Goal: Information Seeking & Learning: Find specific fact

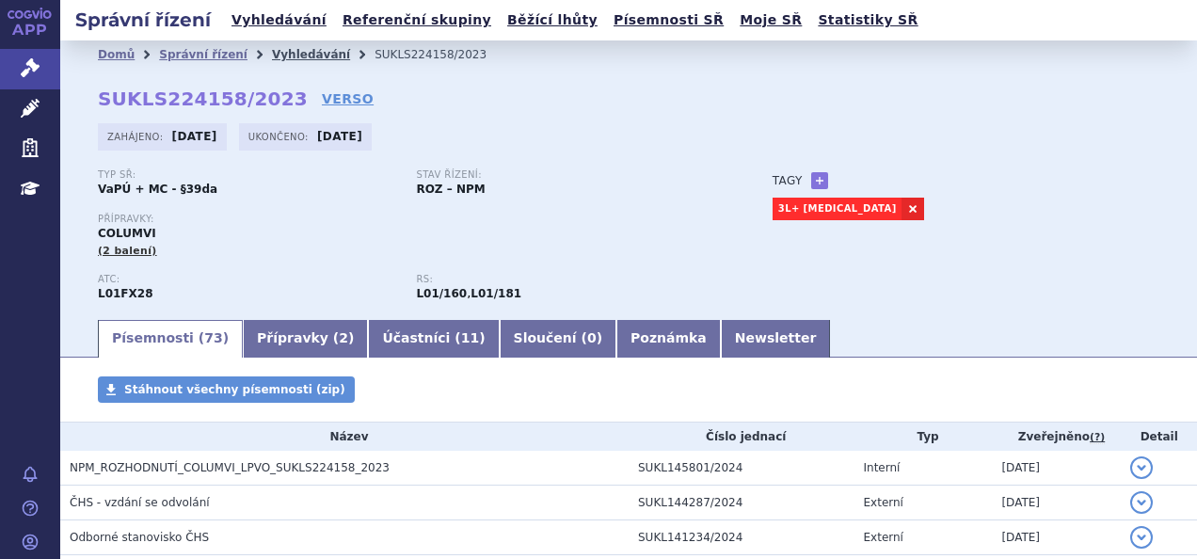
click at [290, 54] on link "Vyhledávání" at bounding box center [311, 54] width 78 height 13
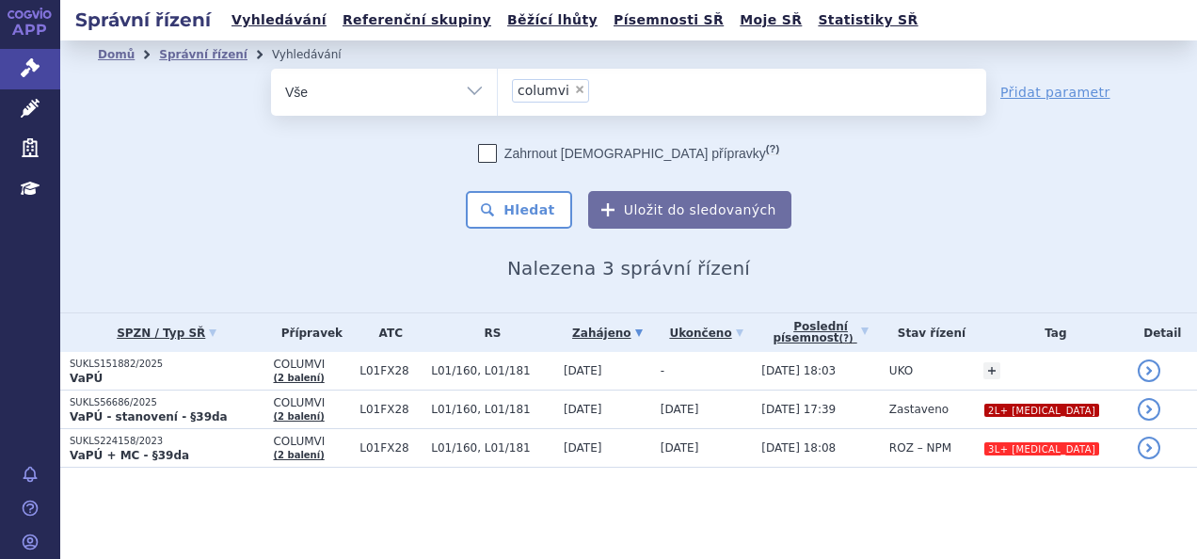
click at [576, 92] on span "×" at bounding box center [579, 89] width 11 height 11
click at [498, 92] on select "columvi" at bounding box center [497, 91] width 1 height 47
select select
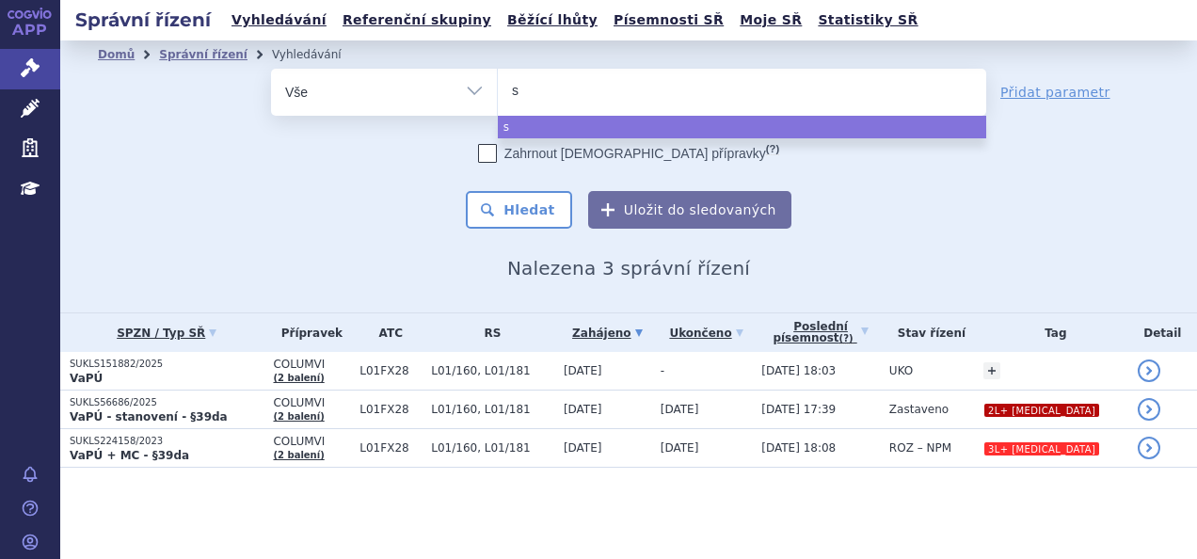
type input "si"
type input "sial"
type input "sialan"
type input "sialana"
type input "sialan"
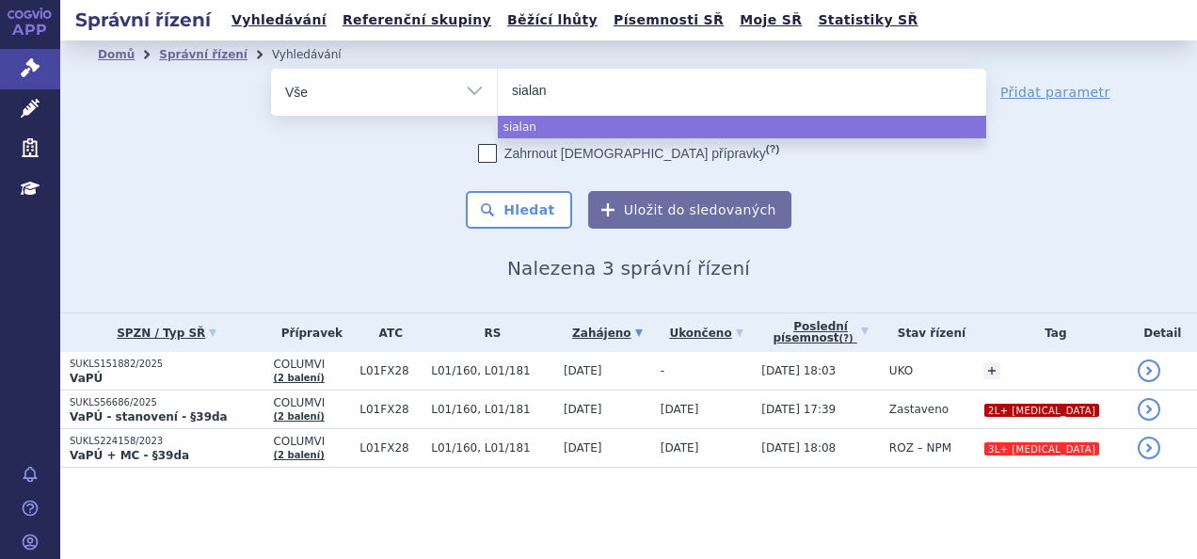
type input "sialana"
type input "sialanar"
select select "sialanar"
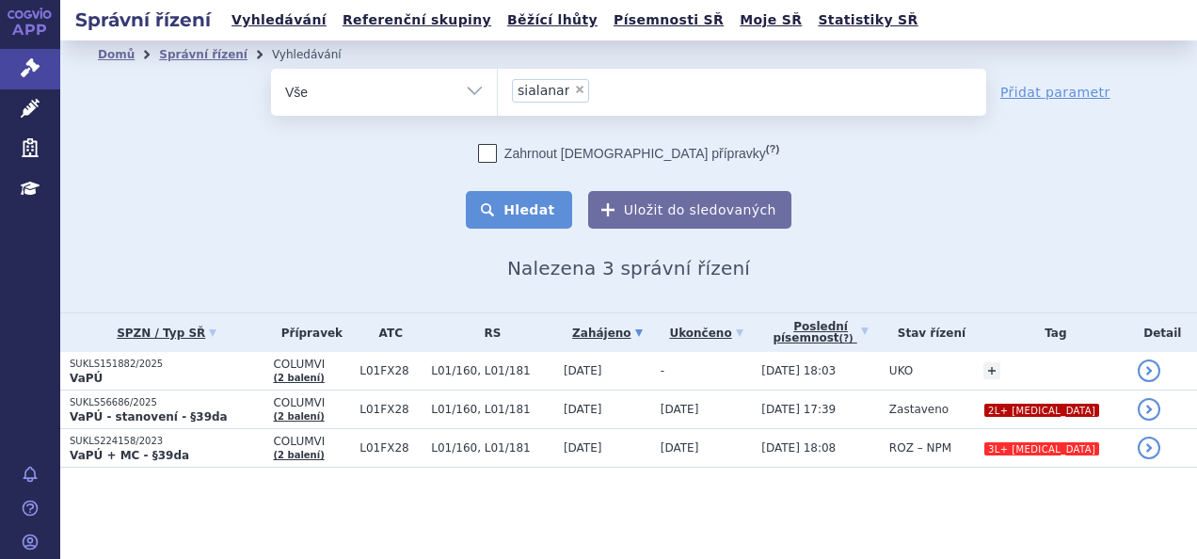
click at [565, 202] on button "Hledat" at bounding box center [519, 210] width 106 height 38
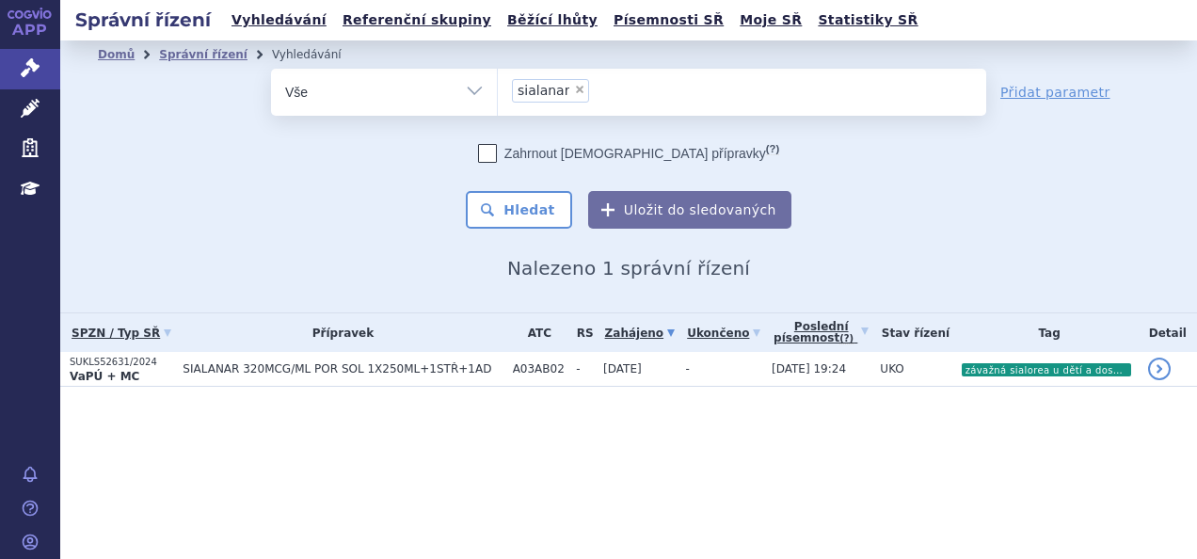
click at [574, 90] on span "×" at bounding box center [579, 89] width 11 height 11
click at [498, 90] on select "sialanar" at bounding box center [497, 91] width 1 height 47
select select
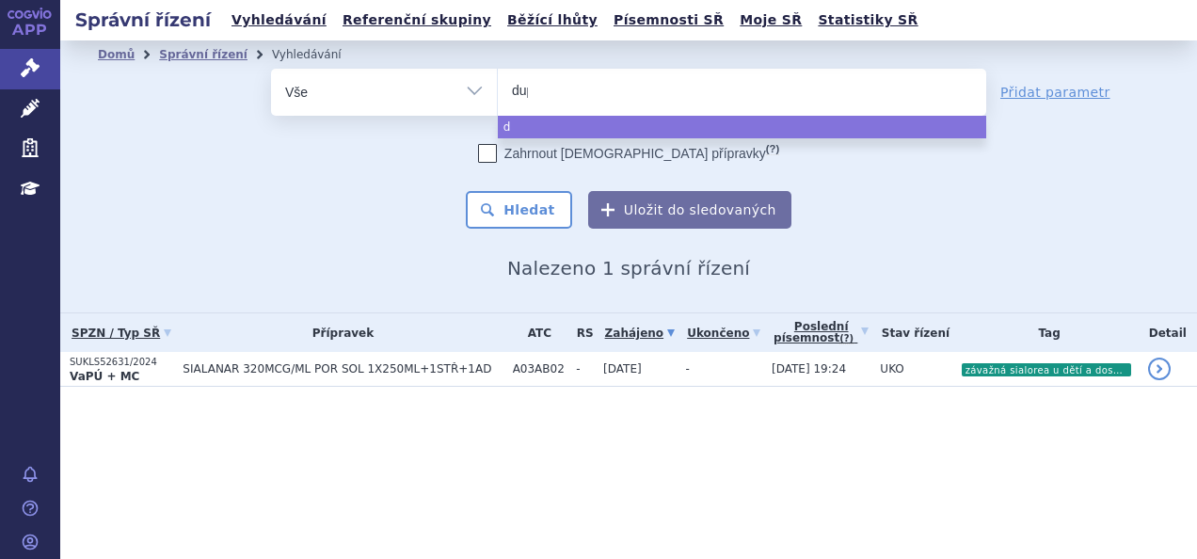
type input "dupi"
type input "dupixe"
type input "dupixen"
type input "dupixent"
select select "dupixent"
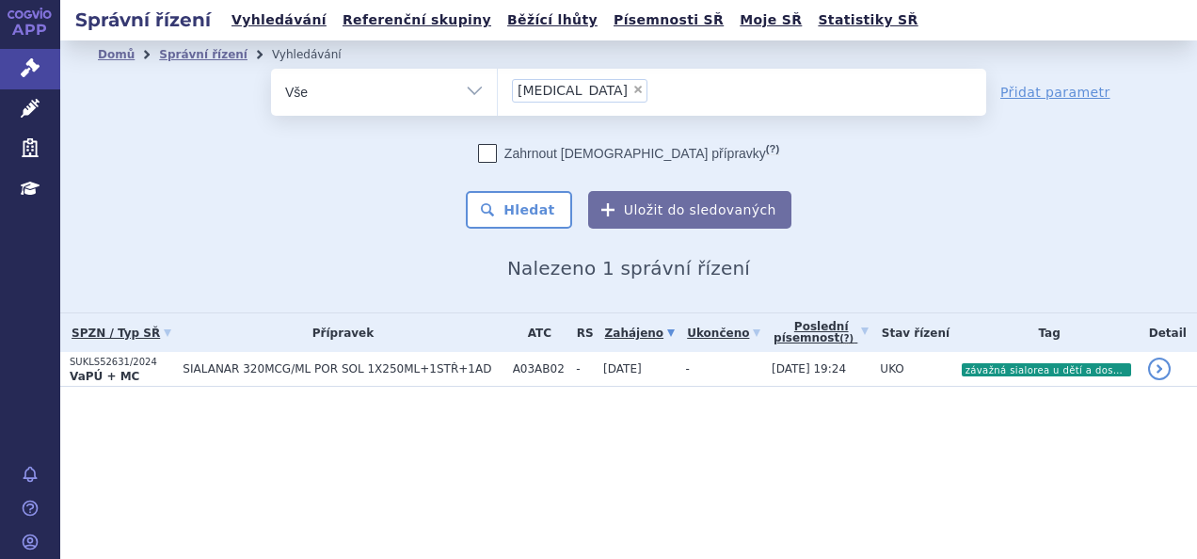
click at [550, 189] on div "Zahrnout bratrské přípravky (?) Hledat Uložit do sledovaných" at bounding box center [628, 186] width 715 height 85
click at [547, 226] on button "Hledat" at bounding box center [519, 210] width 106 height 38
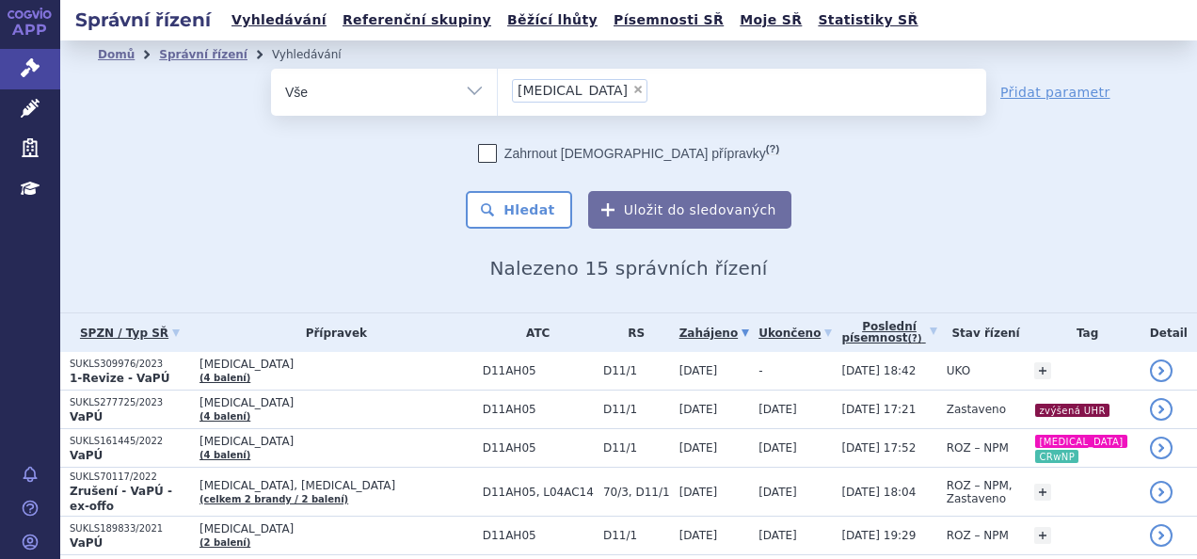
click at [633, 87] on span "×" at bounding box center [638, 89] width 11 height 11
click at [498, 87] on select "[MEDICAL_DATA]" at bounding box center [497, 91] width 1 height 47
select select
type input "co"
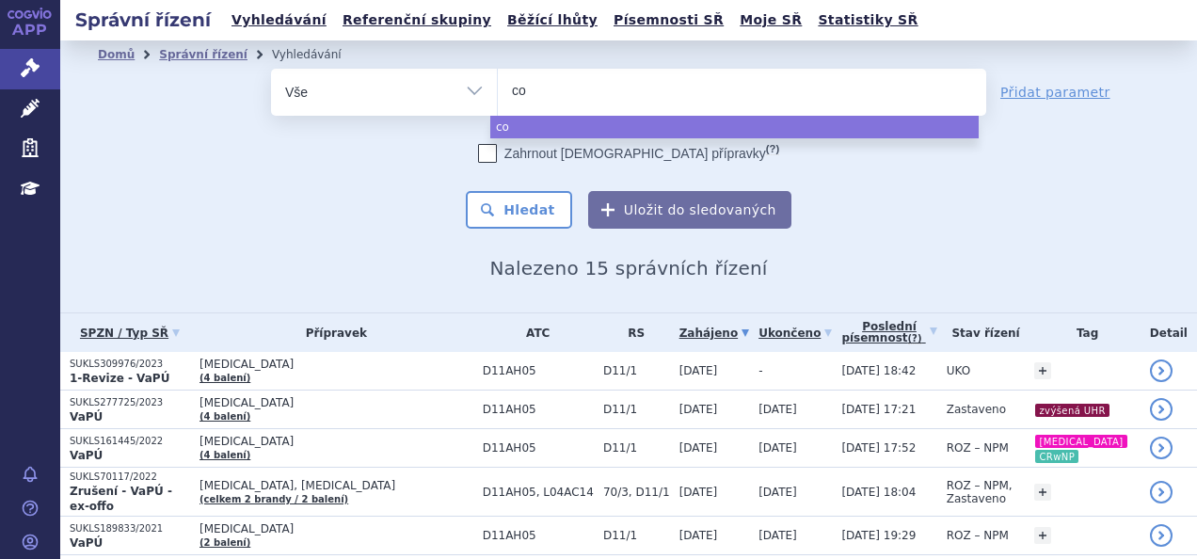
type input "col"
type input "coli"
type input "colis"
type input "colisti"
select select "colisti"
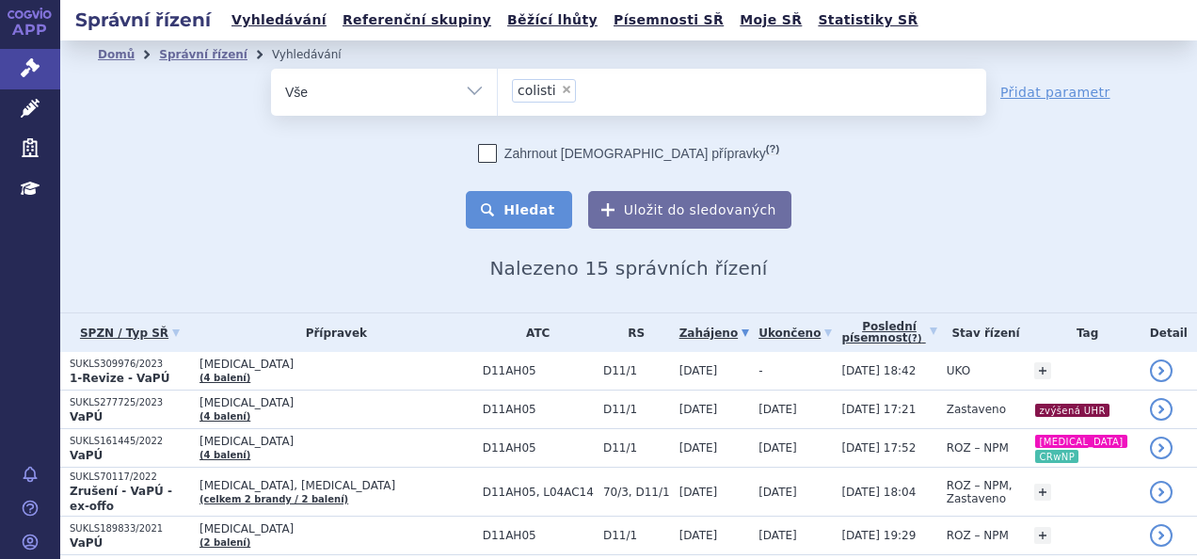
click at [528, 212] on button "Hledat" at bounding box center [519, 210] width 106 height 38
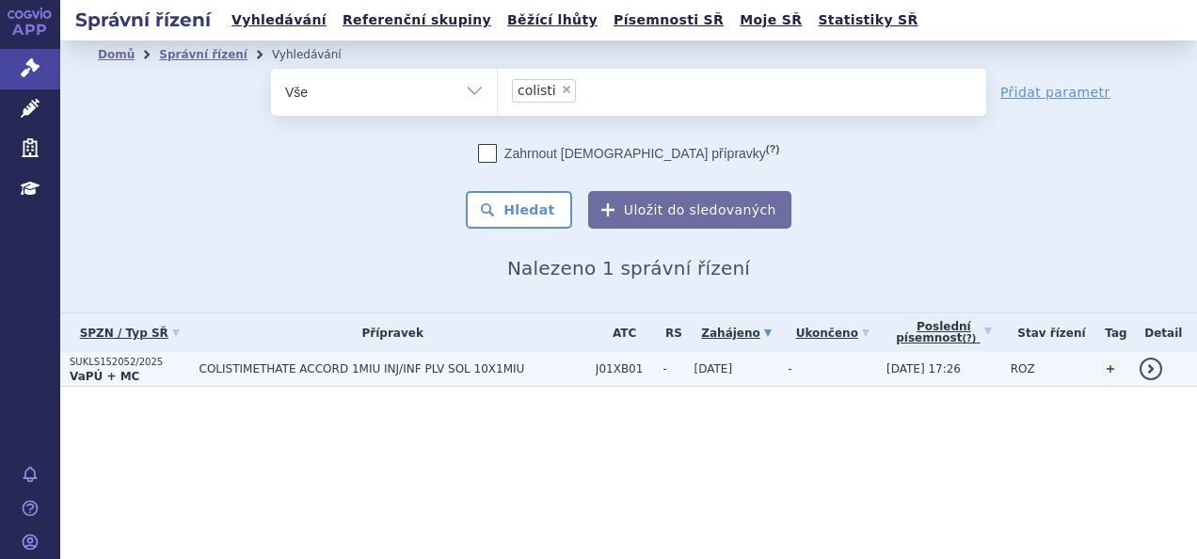
click at [196, 372] on td "COLISTIMETHATE ACCORD 1MIU INJ/INF PLV SOL 10X1MIU" at bounding box center [388, 369] width 396 height 35
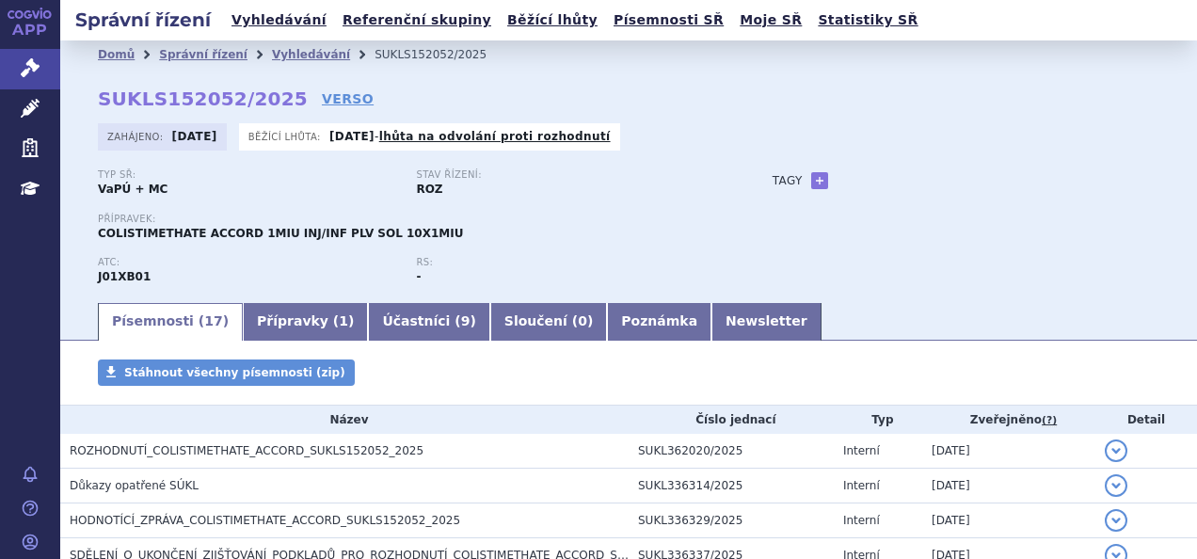
scroll to position [230, 0]
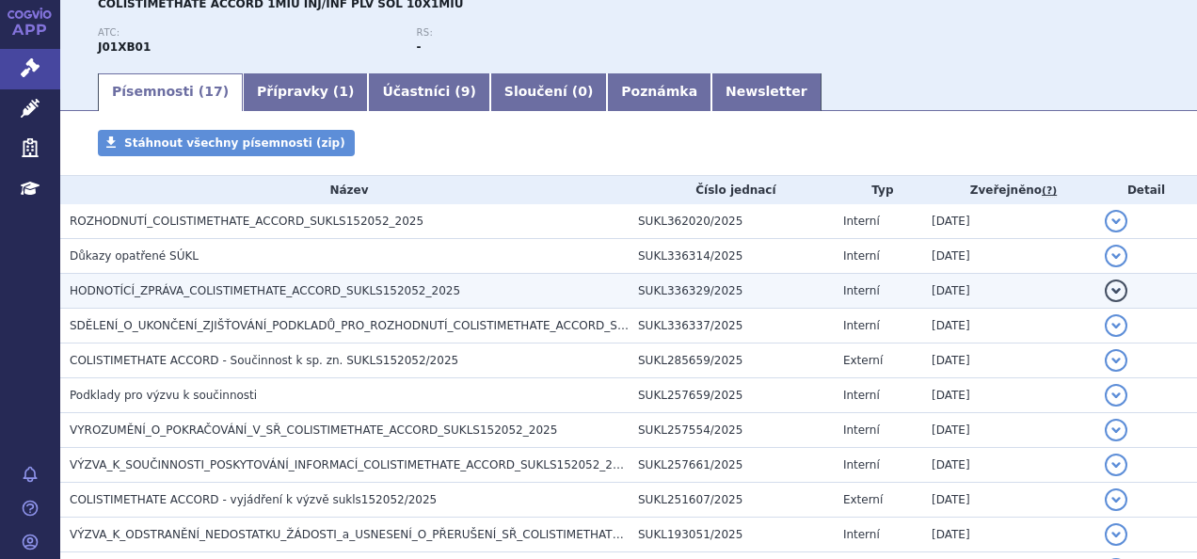
click at [258, 296] on span "HODNOTÍCÍ_ZPRÁVA_COLISTIMETHATE_ACCORD_SUKLS152052_2025" at bounding box center [265, 290] width 391 height 13
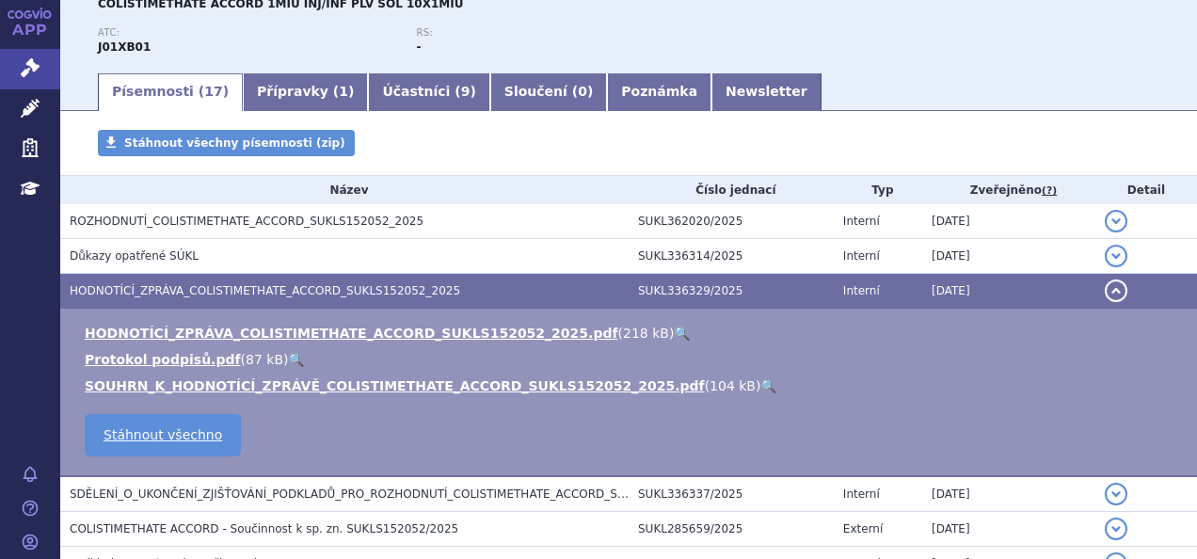
click at [674, 326] on link "🔍" at bounding box center [682, 333] width 16 height 15
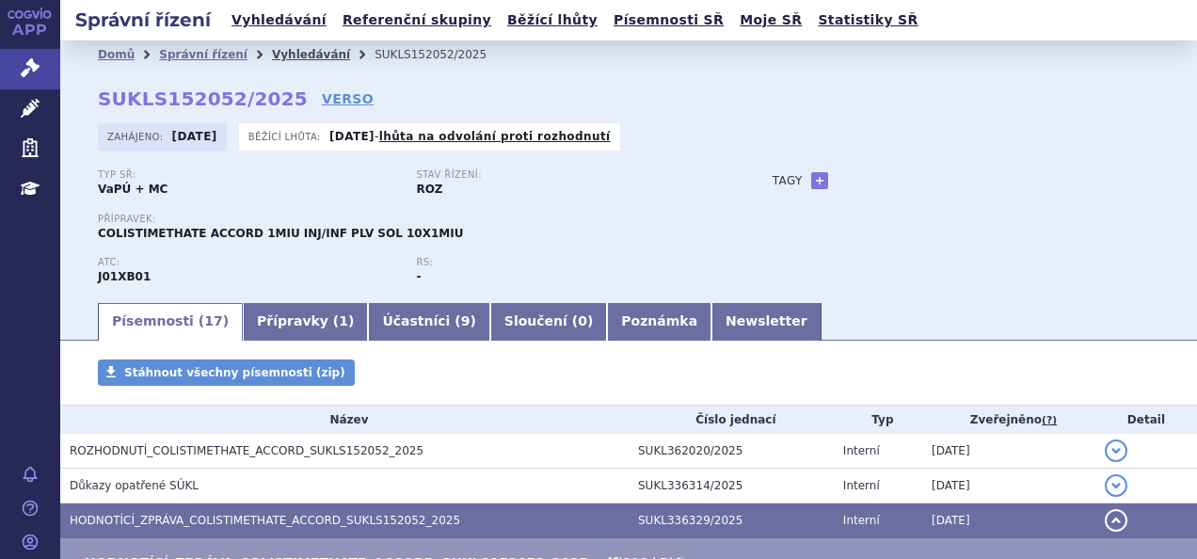
click at [282, 58] on link "Vyhledávání" at bounding box center [311, 54] width 78 height 13
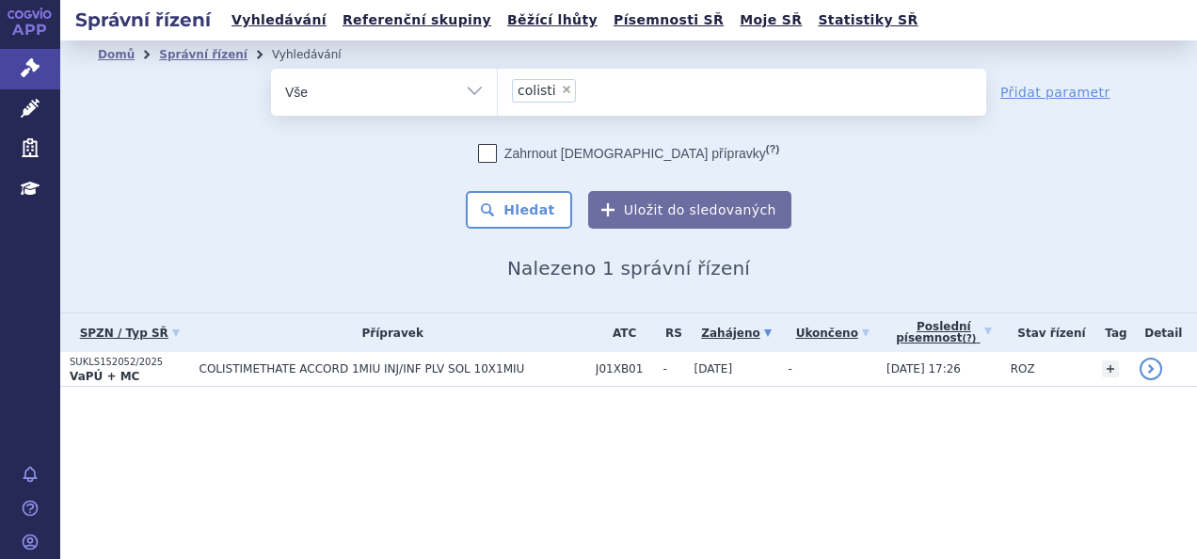
click at [562, 86] on span "×" at bounding box center [566, 89] width 11 height 11
click at [498, 86] on select "colisti" at bounding box center [497, 91] width 1 height 47
select select
type input "se"
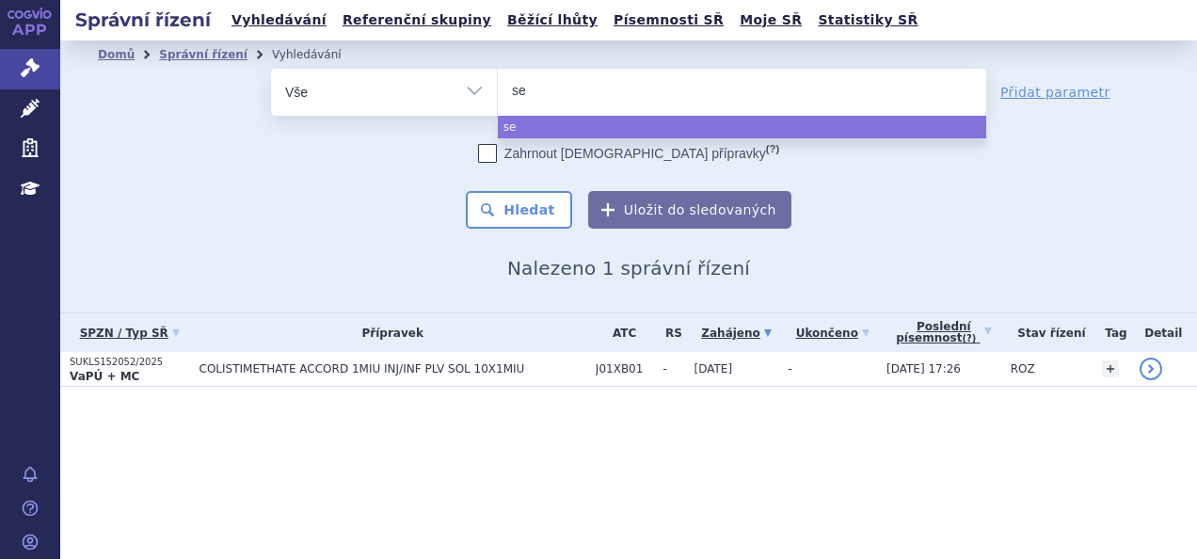
type input "sez"
type input "se"
type input "s"
type input "se"
type input "sez"
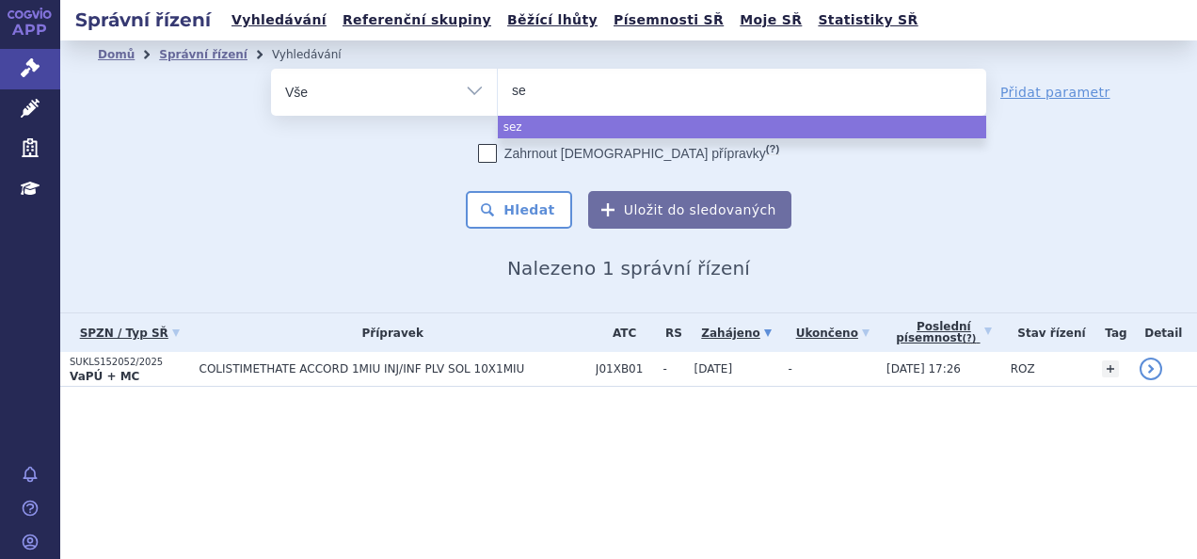
type input "s"
type input "fa"
type input "fab"
type input "fabha"
type input "fabhalt"
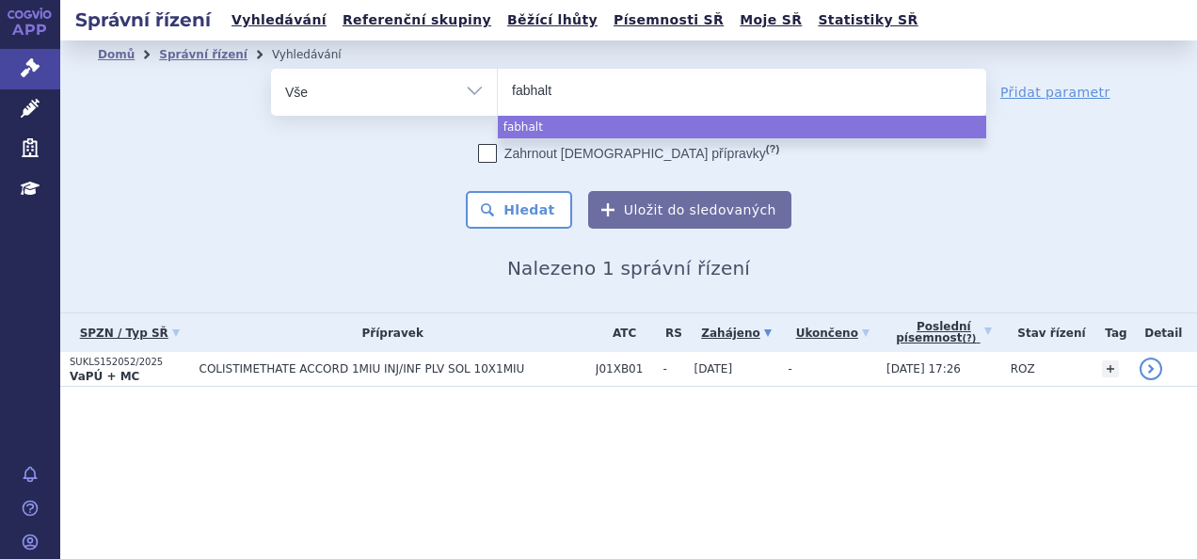
type input "fabhalta"
select select "fabhalta"
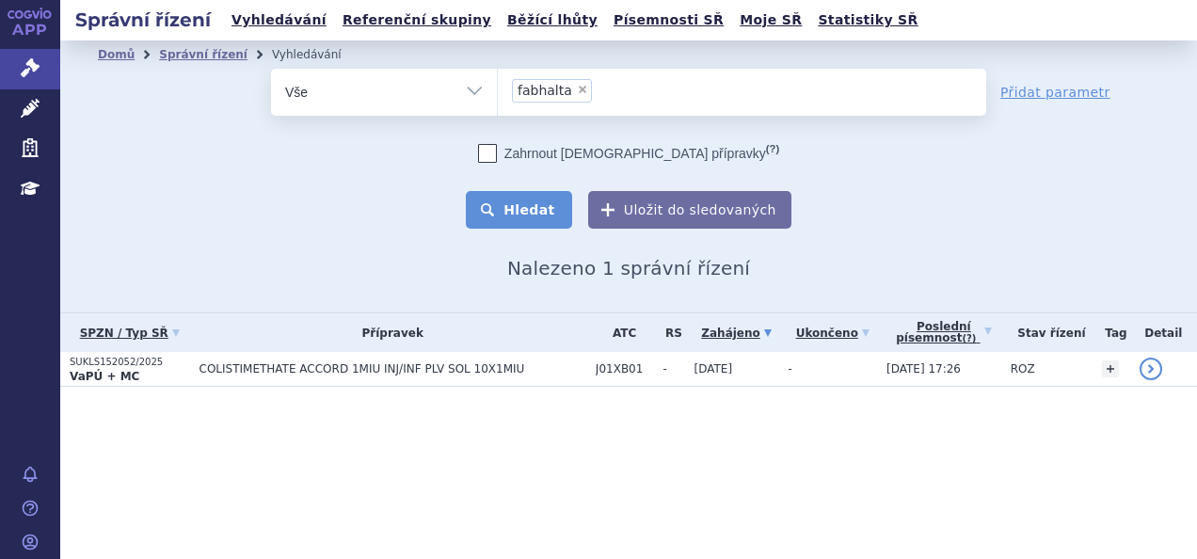
click at [526, 200] on button "Hledat" at bounding box center [519, 210] width 106 height 38
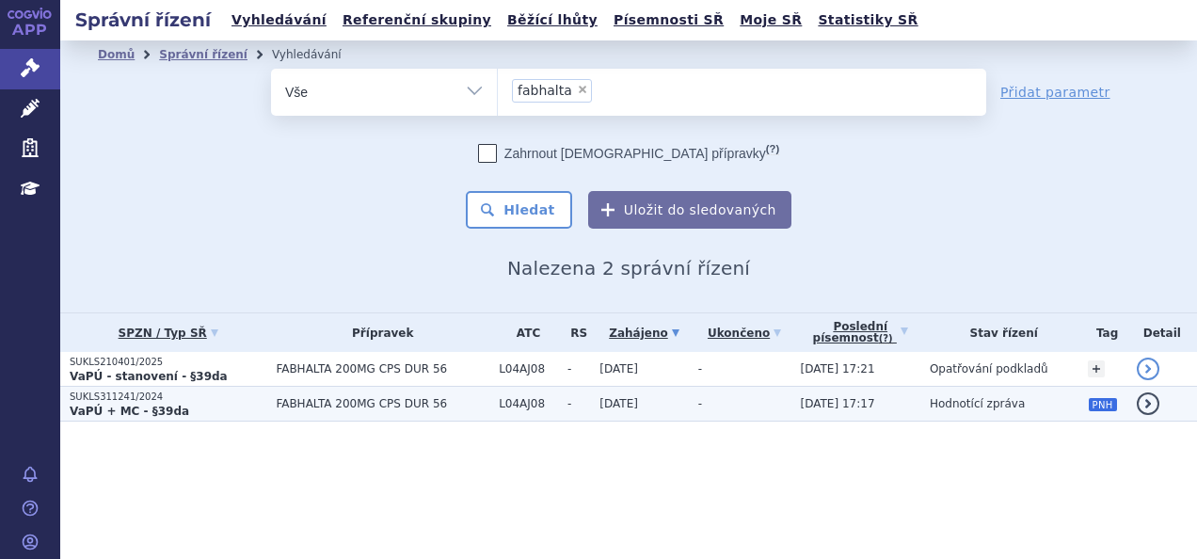
click at [229, 407] on p "VaPÚ + MC - §39da" at bounding box center [168, 411] width 197 height 15
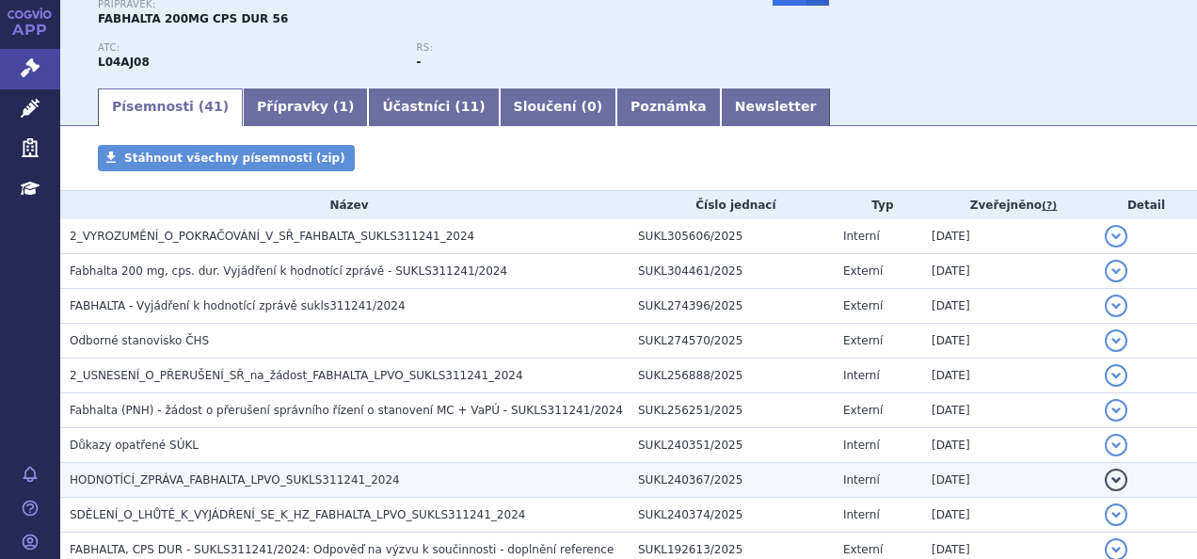
scroll to position [185, 0]
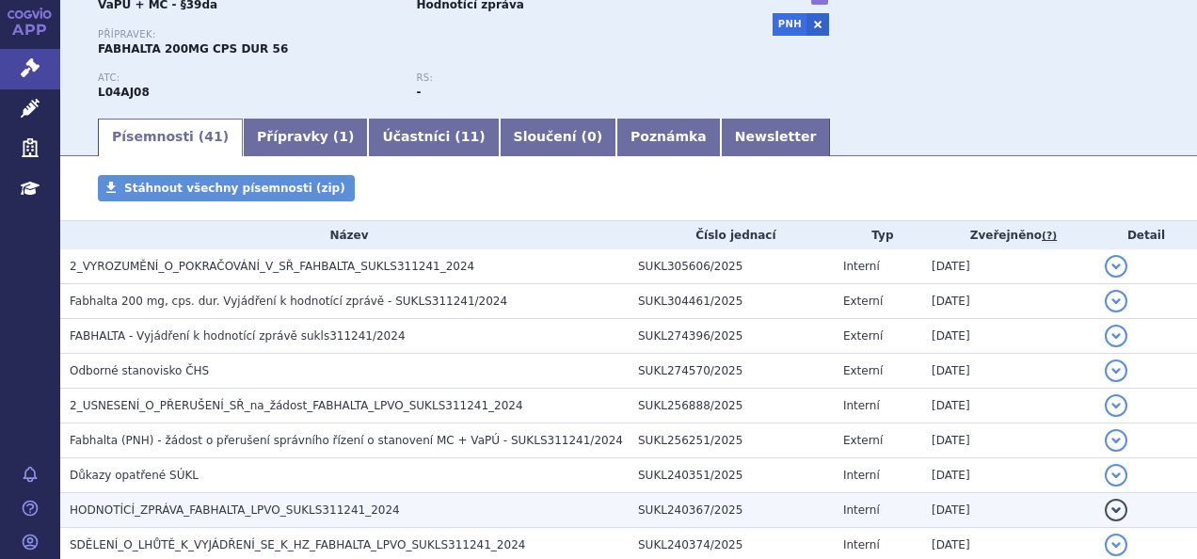
click at [361, 493] on td "HODNOTÍCÍ_ZPRÁVA_FABHALTA_LPVO_SUKLS311241_2024" at bounding box center [344, 510] width 569 height 35
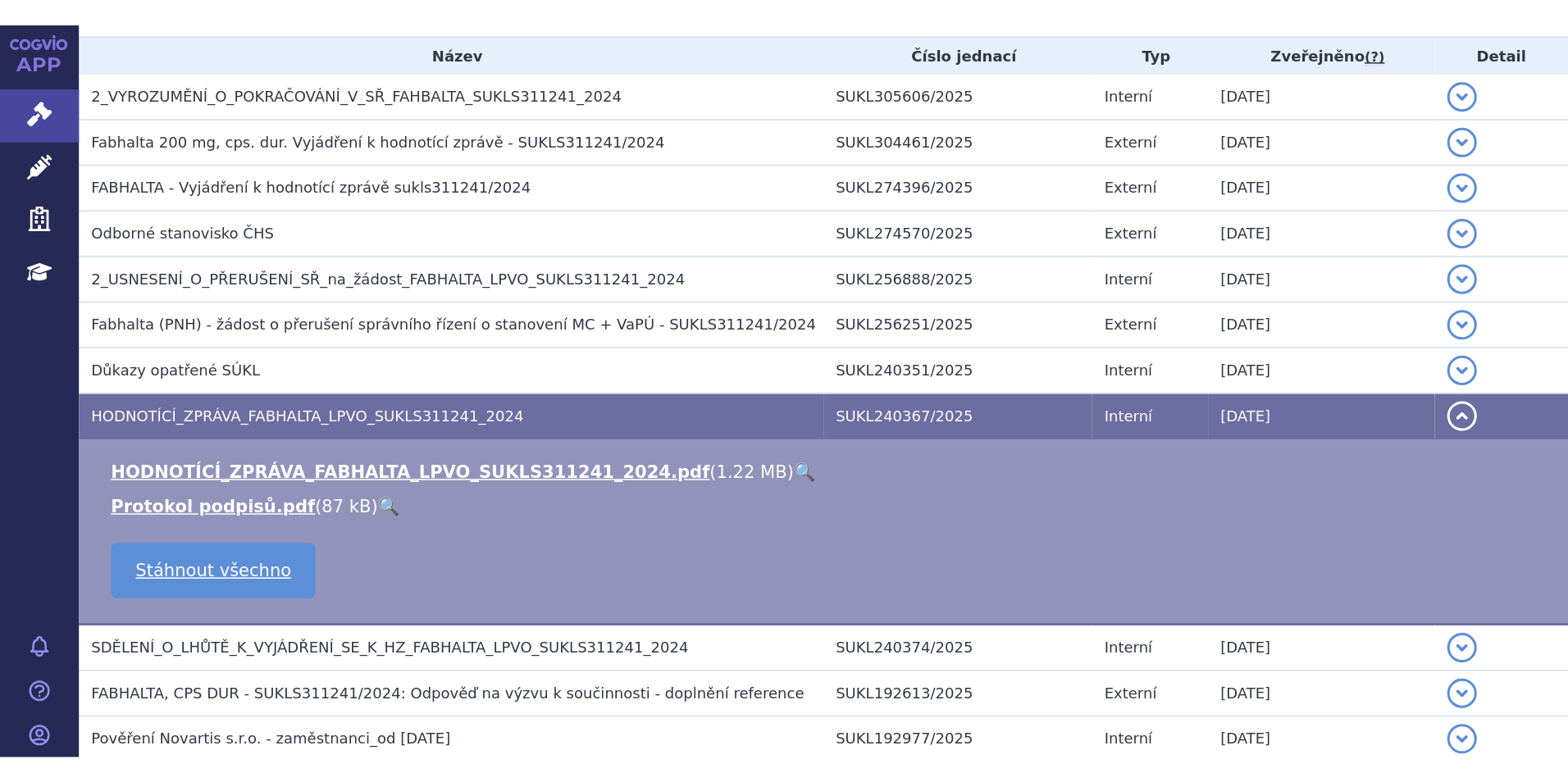
scroll to position [346, 0]
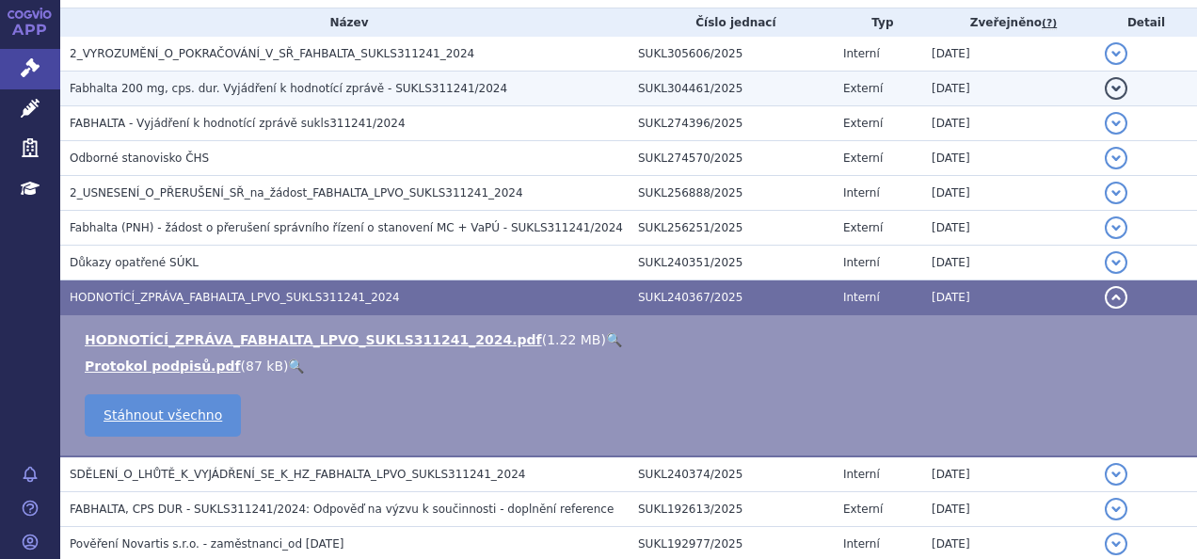
click at [217, 77] on td "Fabhalta 200 mg, cps. dur. Vyjádření k hodnotící zprávě - SUKLS311241/2024" at bounding box center [344, 89] width 569 height 35
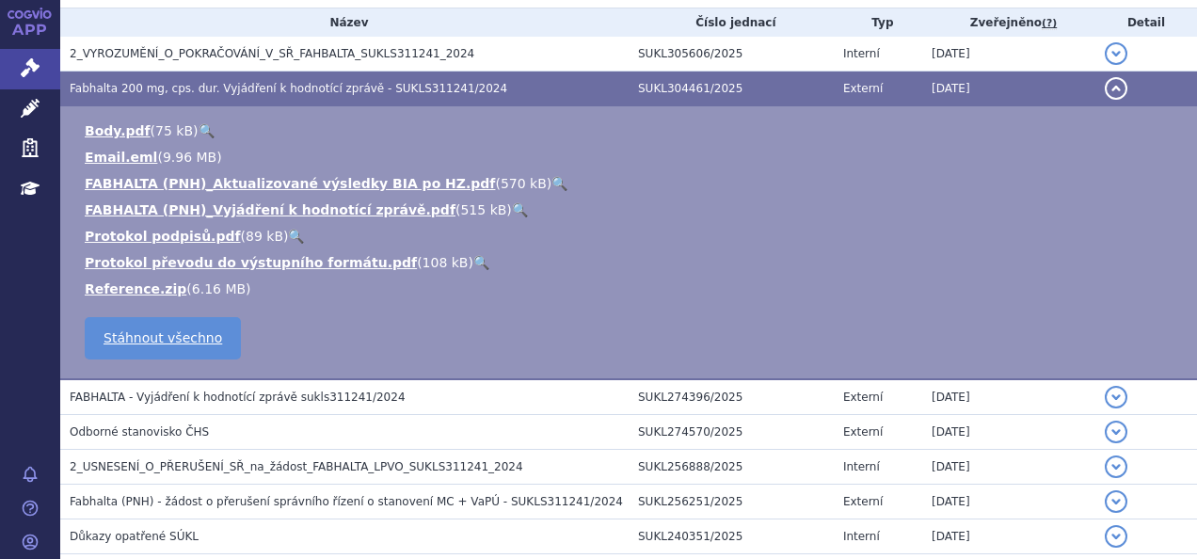
click at [552, 181] on link "🔍" at bounding box center [560, 183] width 16 height 15
click at [512, 211] on link "🔍" at bounding box center [520, 209] width 16 height 15
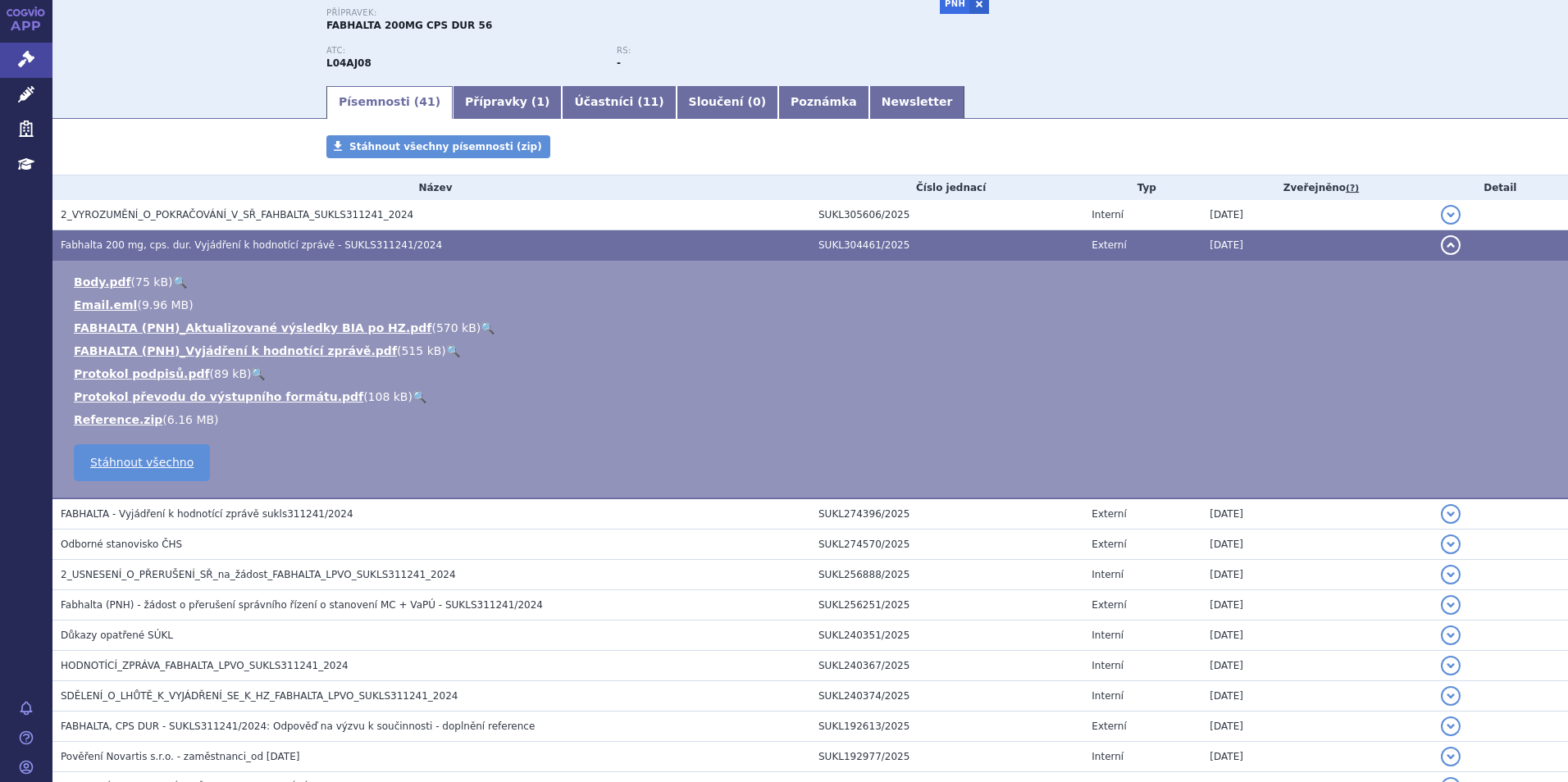
scroll to position [0, 0]
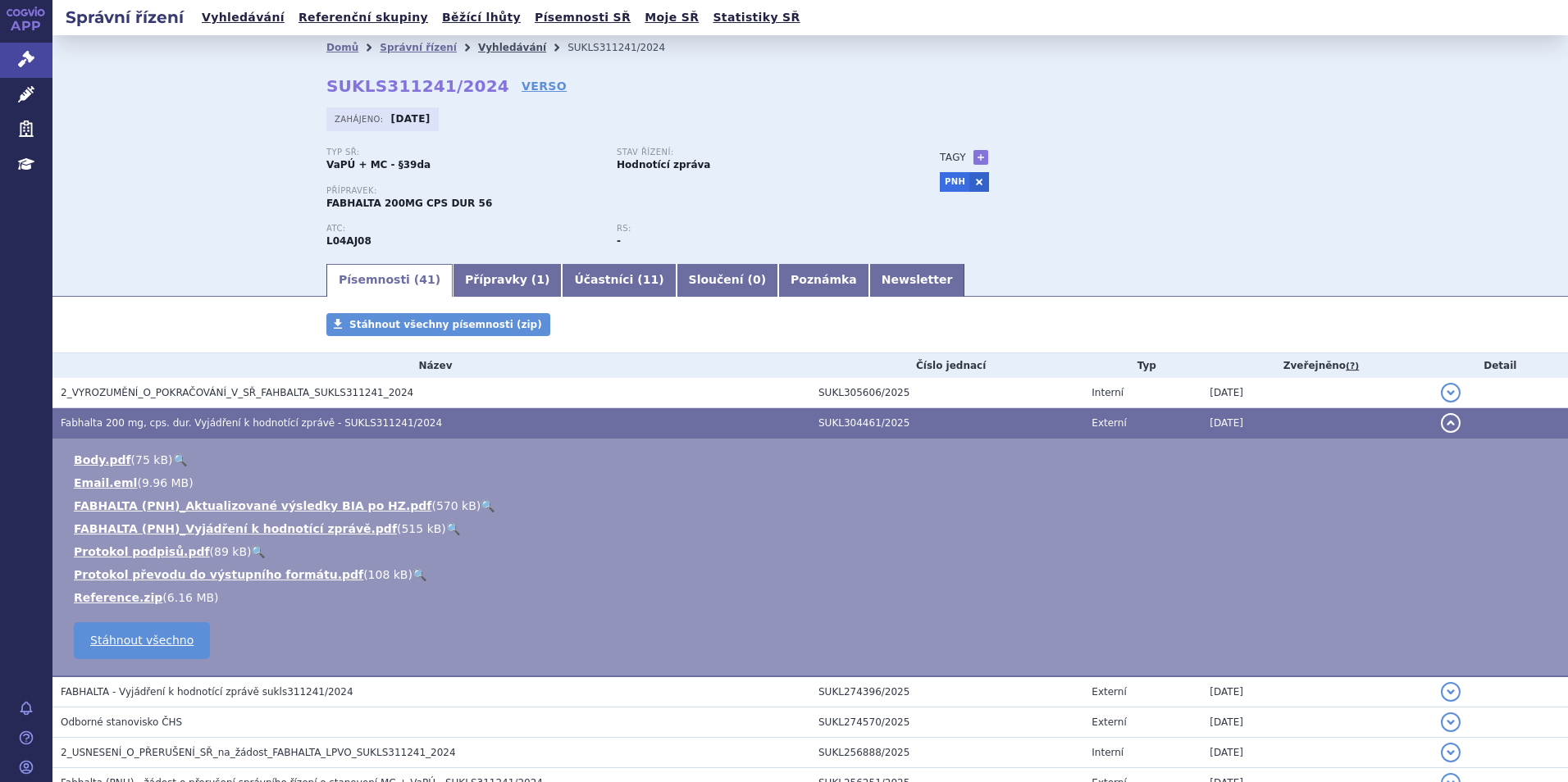
click at [478, 42] on link "Vyhledávání" at bounding box center [512, 47] width 68 height 11
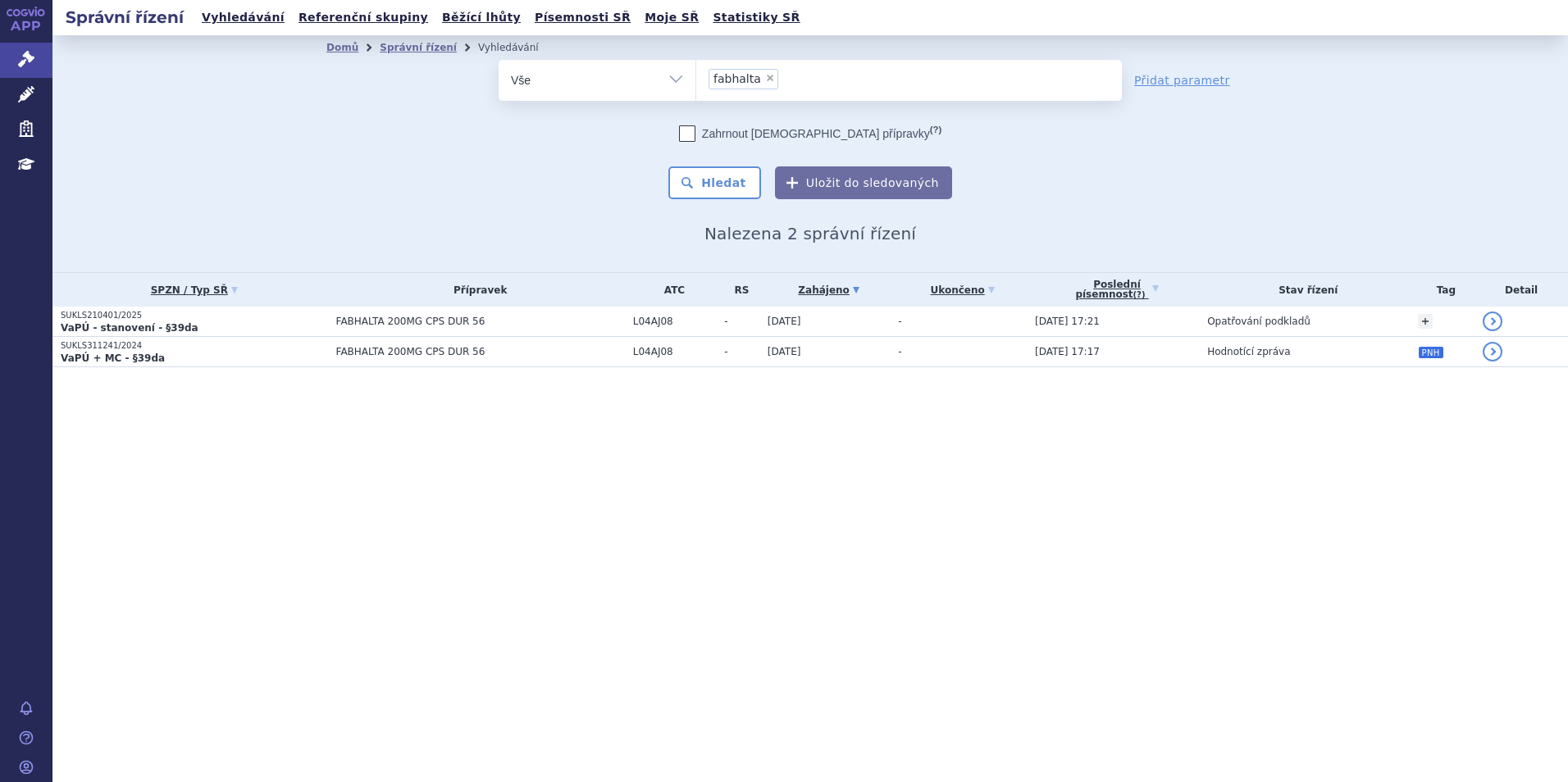
click at [765, 76] on span "×" at bounding box center [769, 78] width 10 height 10
click at [696, 76] on select "fabhalta" at bounding box center [695, 79] width 1 height 41
click at [760, 80] on ul at bounding box center [909, 78] width 426 height 35
click at [696, 80] on select "fabhalta" at bounding box center [695, 79] width 1 height 41
click at [727, 67] on ul at bounding box center [909, 78] width 426 height 35
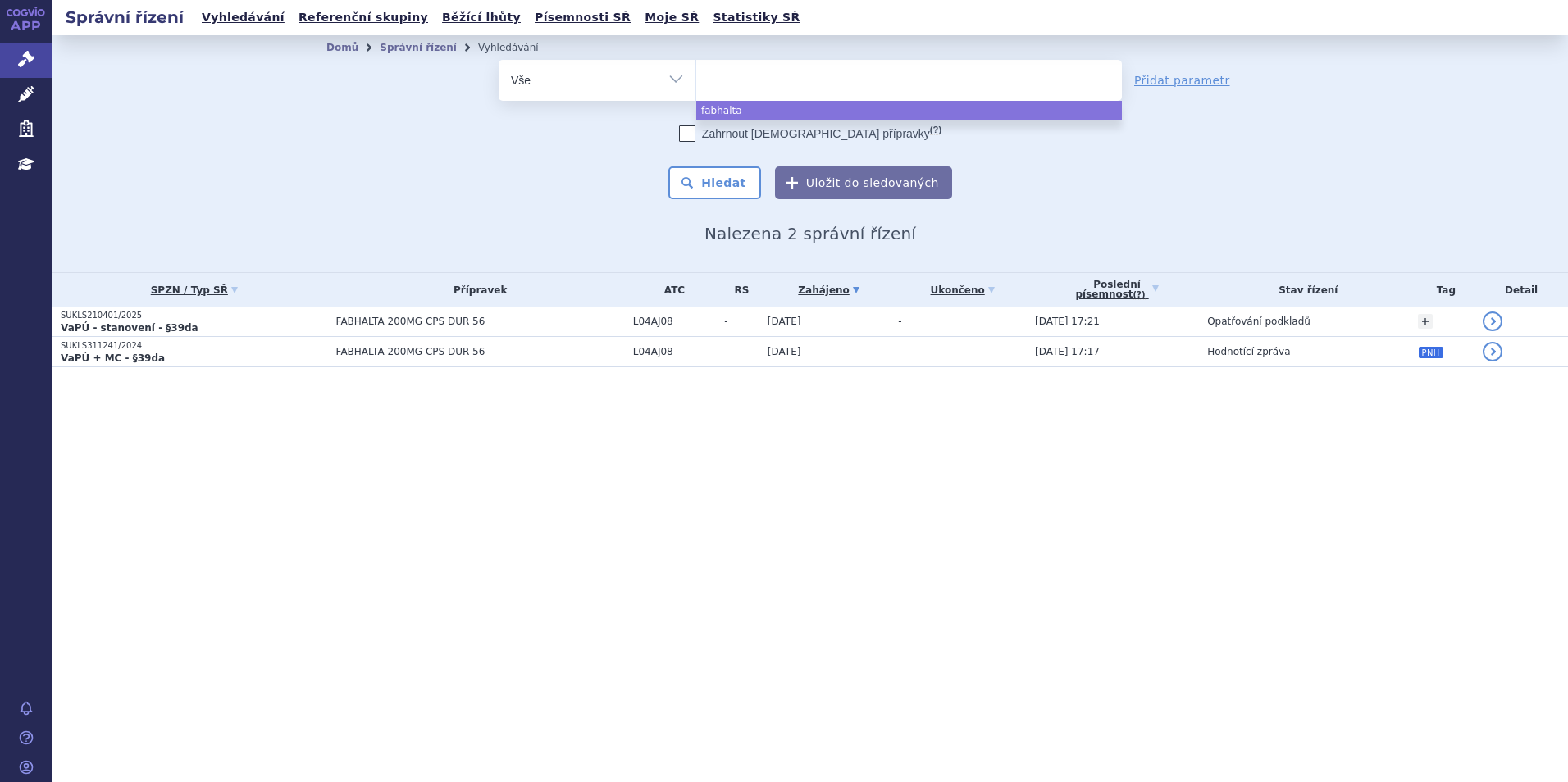
click at [696, 67] on select "fabhalta" at bounding box center [695, 79] width 1 height 41
select select "fabhalta"
click at [783, 80] on input "fabhalta × fabhalta" at bounding box center [787, 78] width 9 height 21
type input "co"
type input "col"
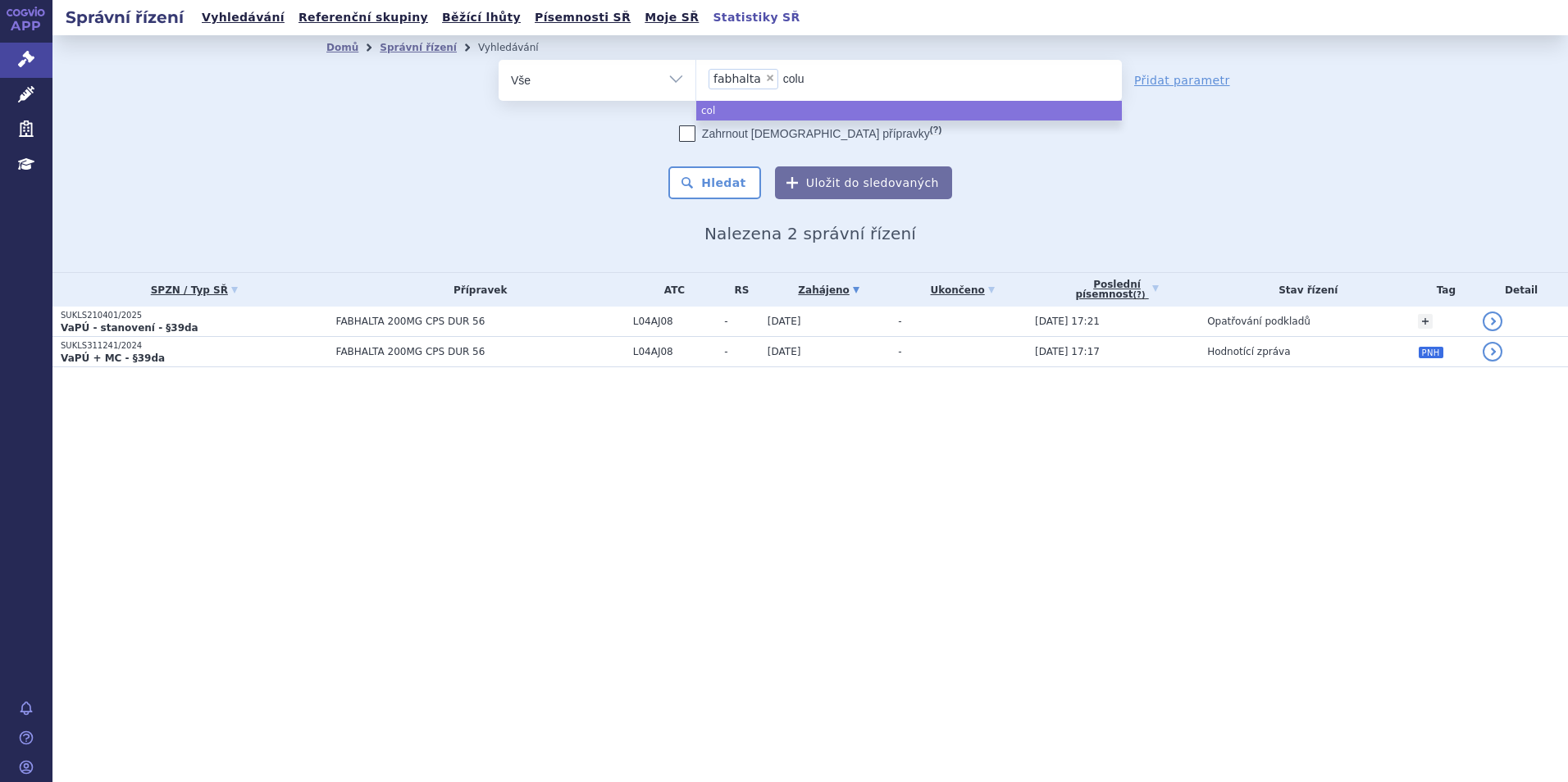
type input "colum"
type input "columvi"
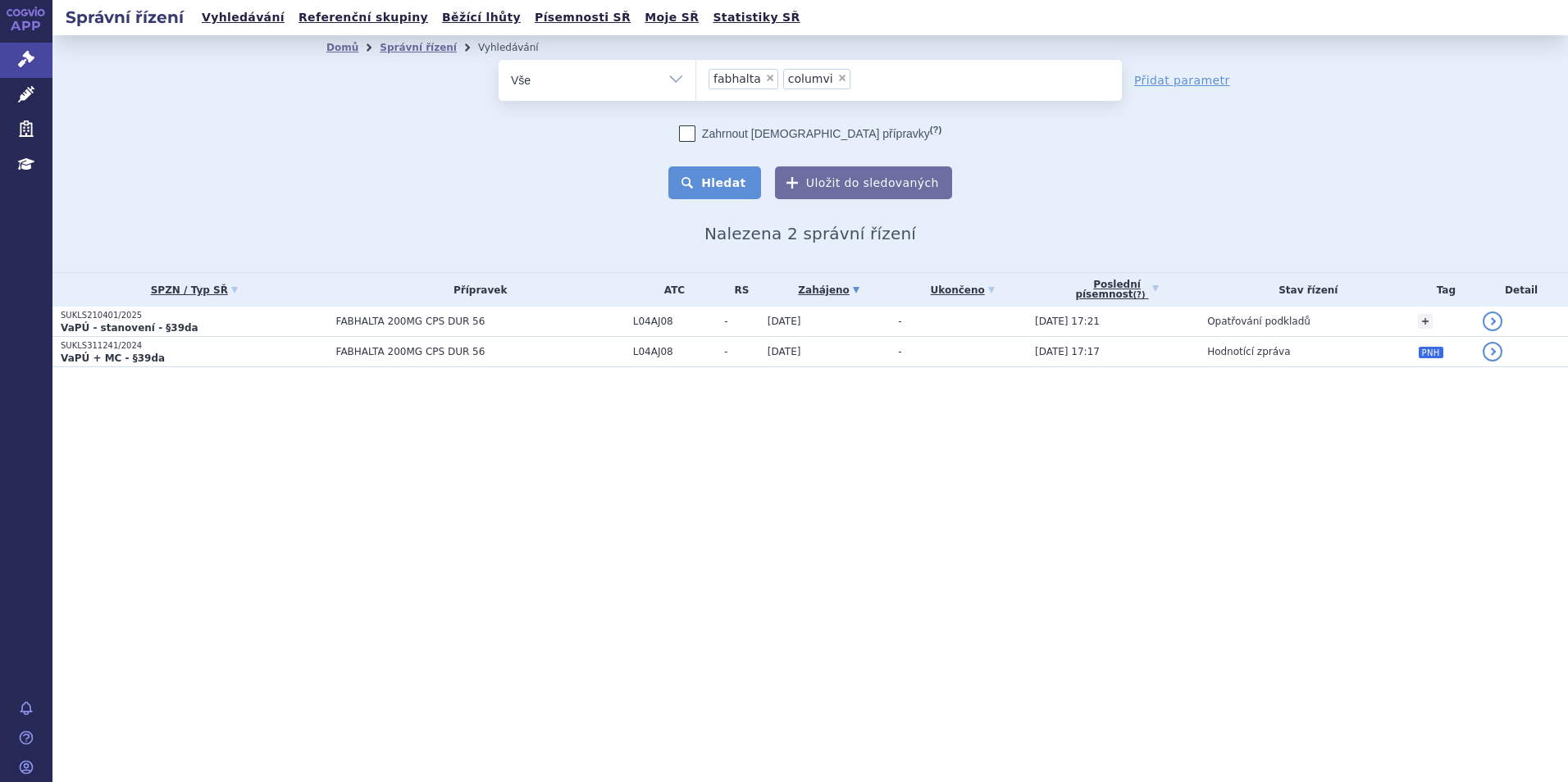
click at [739, 185] on button "Hledat" at bounding box center [714, 183] width 92 height 33
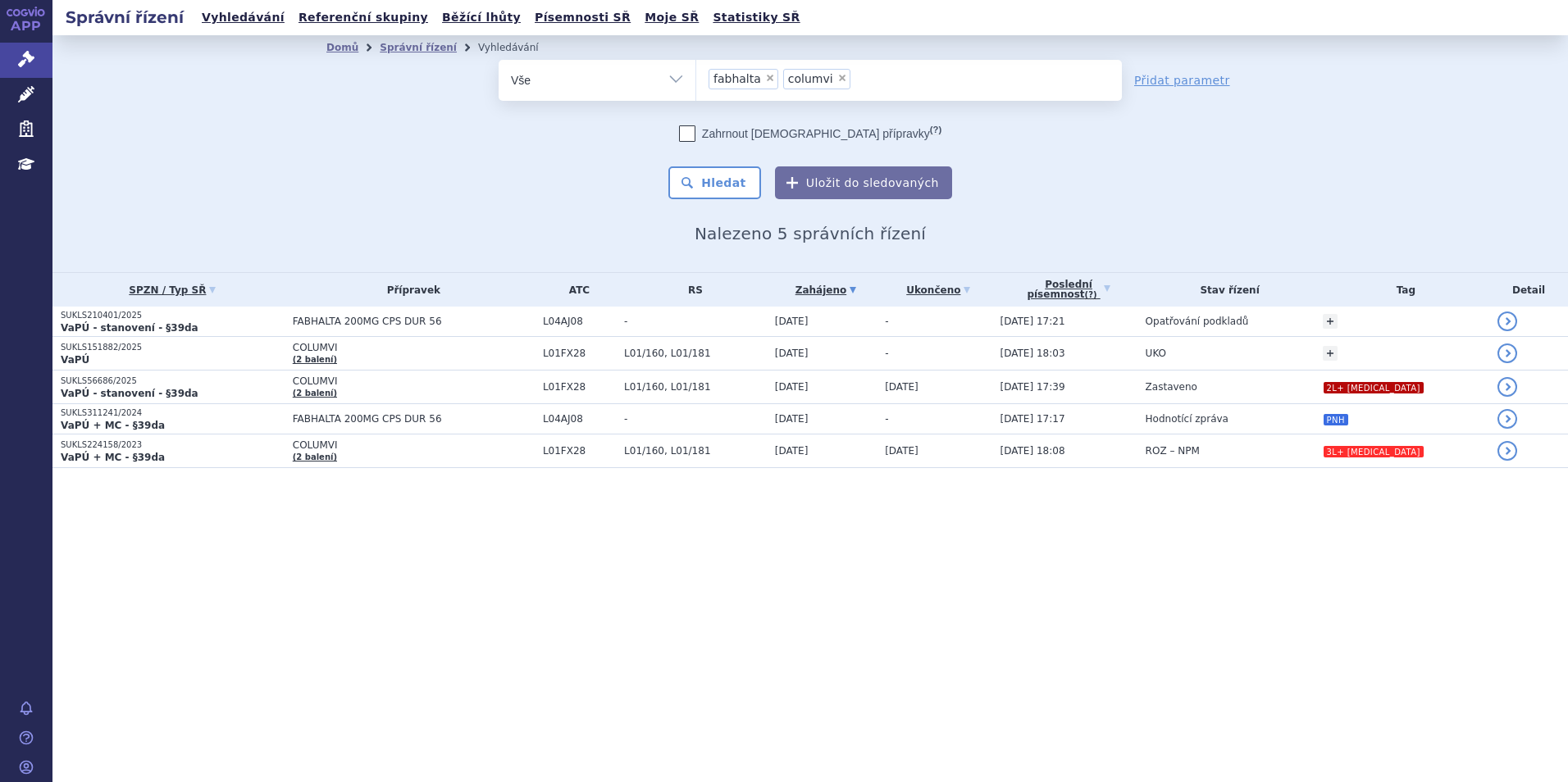
click at [394, 575] on div "Správní řízení Vyhledávání Referenční skupiny Běžící lhůty Písemnosti SŘ Moje S…" at bounding box center [810, 391] width 1516 height 782
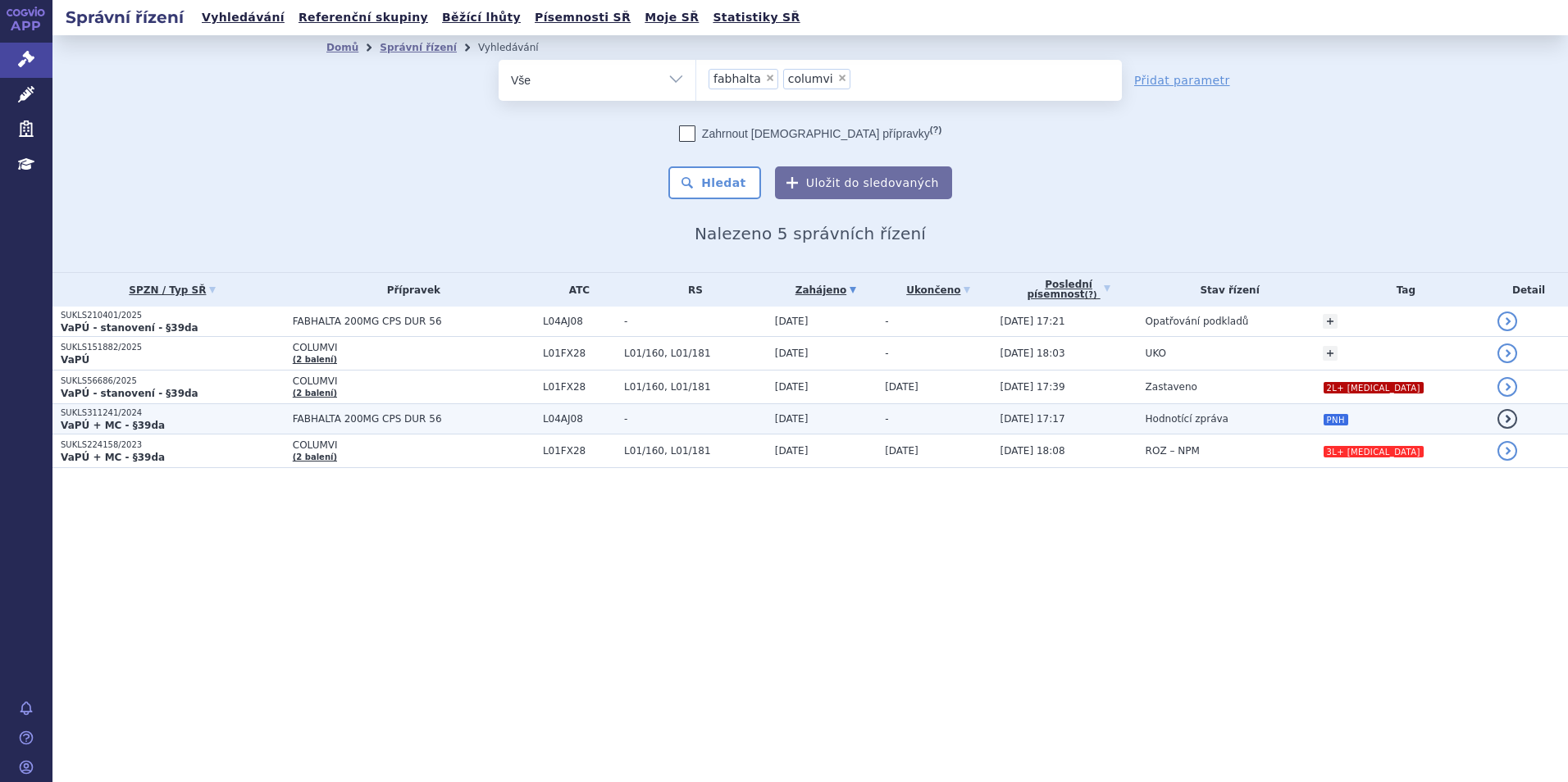
click at [361, 415] on span "FABHALTA 200MG CPS DUR 56" at bounding box center [414, 418] width 242 height 11
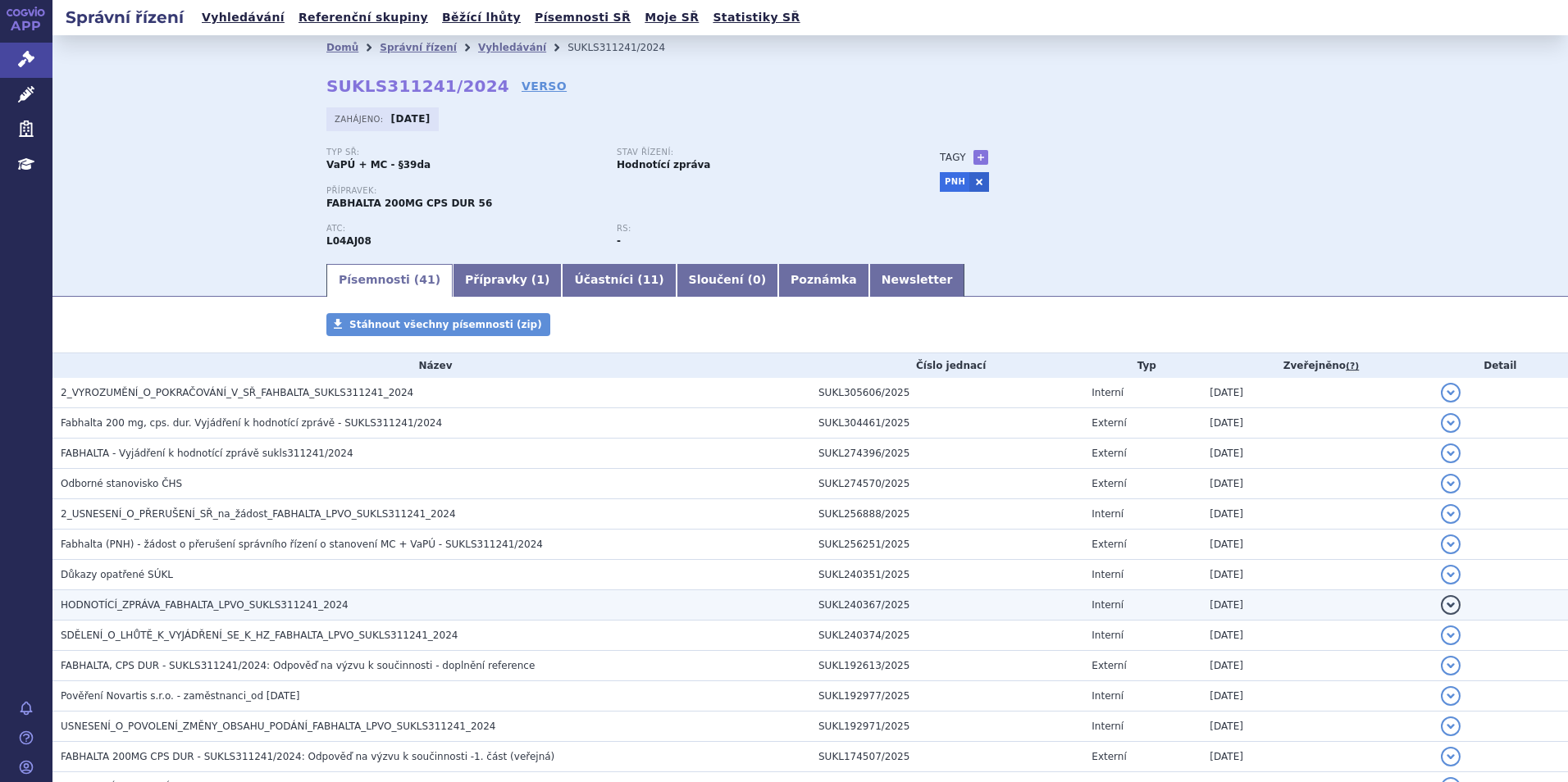
click at [229, 610] on span "HODNOTÍCÍ_ZPRÁVA_FABHALTA_LPVO_SUKLS311241_2024" at bounding box center [205, 604] width 287 height 11
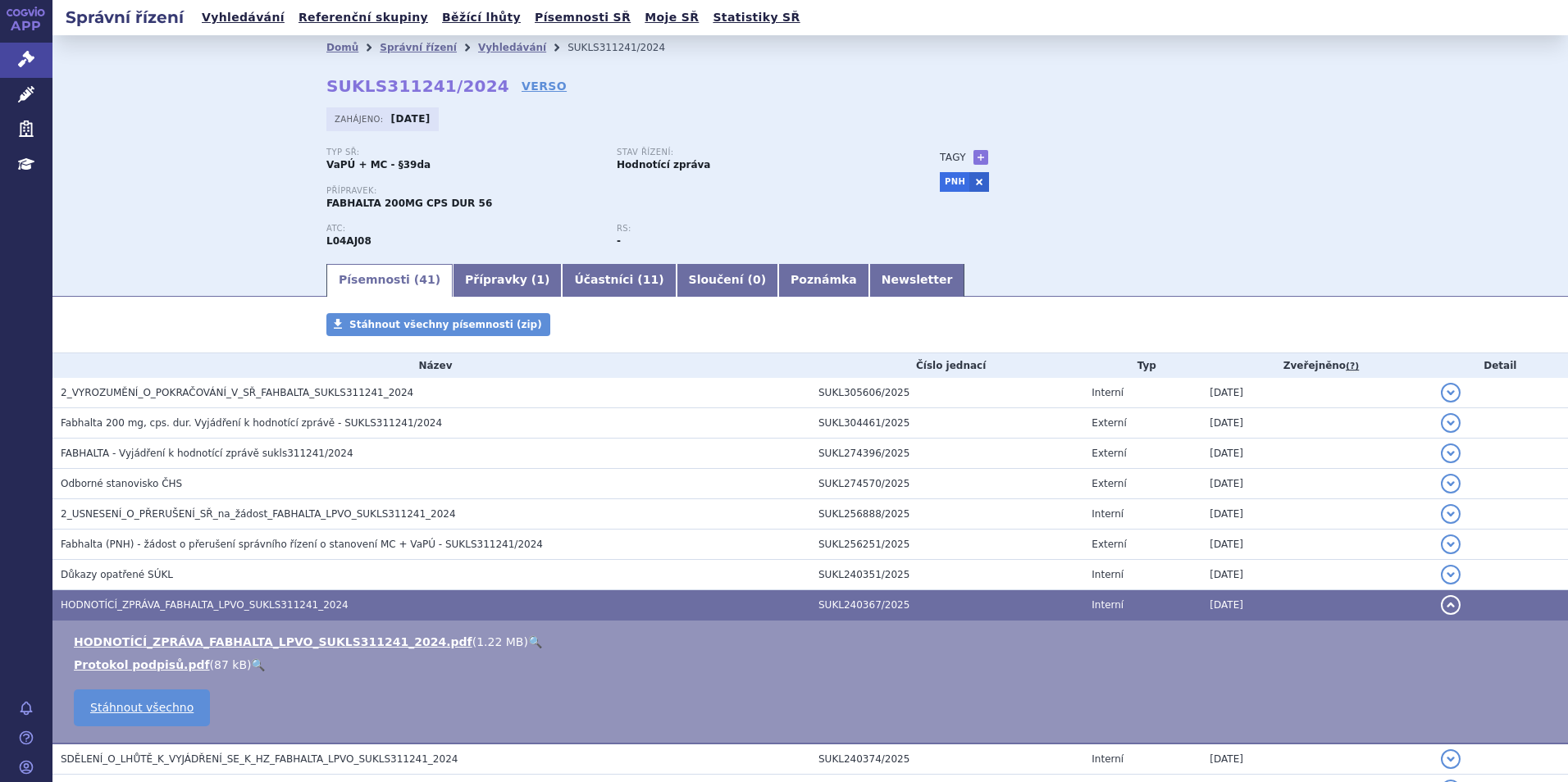
click at [528, 639] on link "🔍" at bounding box center [535, 642] width 14 height 13
